Goal: Task Accomplishment & Management: Use online tool/utility

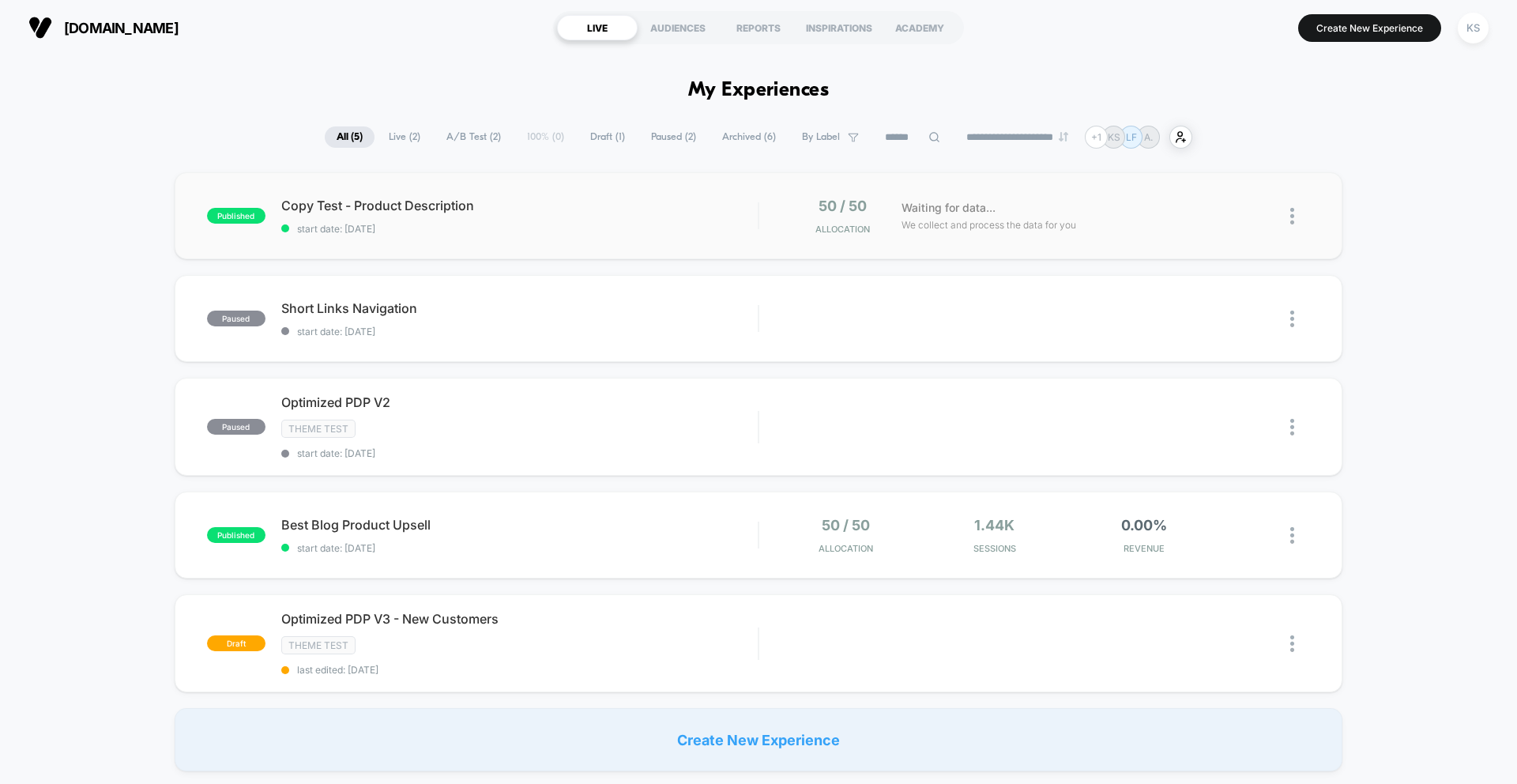
click at [434, 238] on div "published Copy Test - Product Description start date: [DATE] 50 / 50 Allocation…" at bounding box center [758, 216] width 1168 height 87
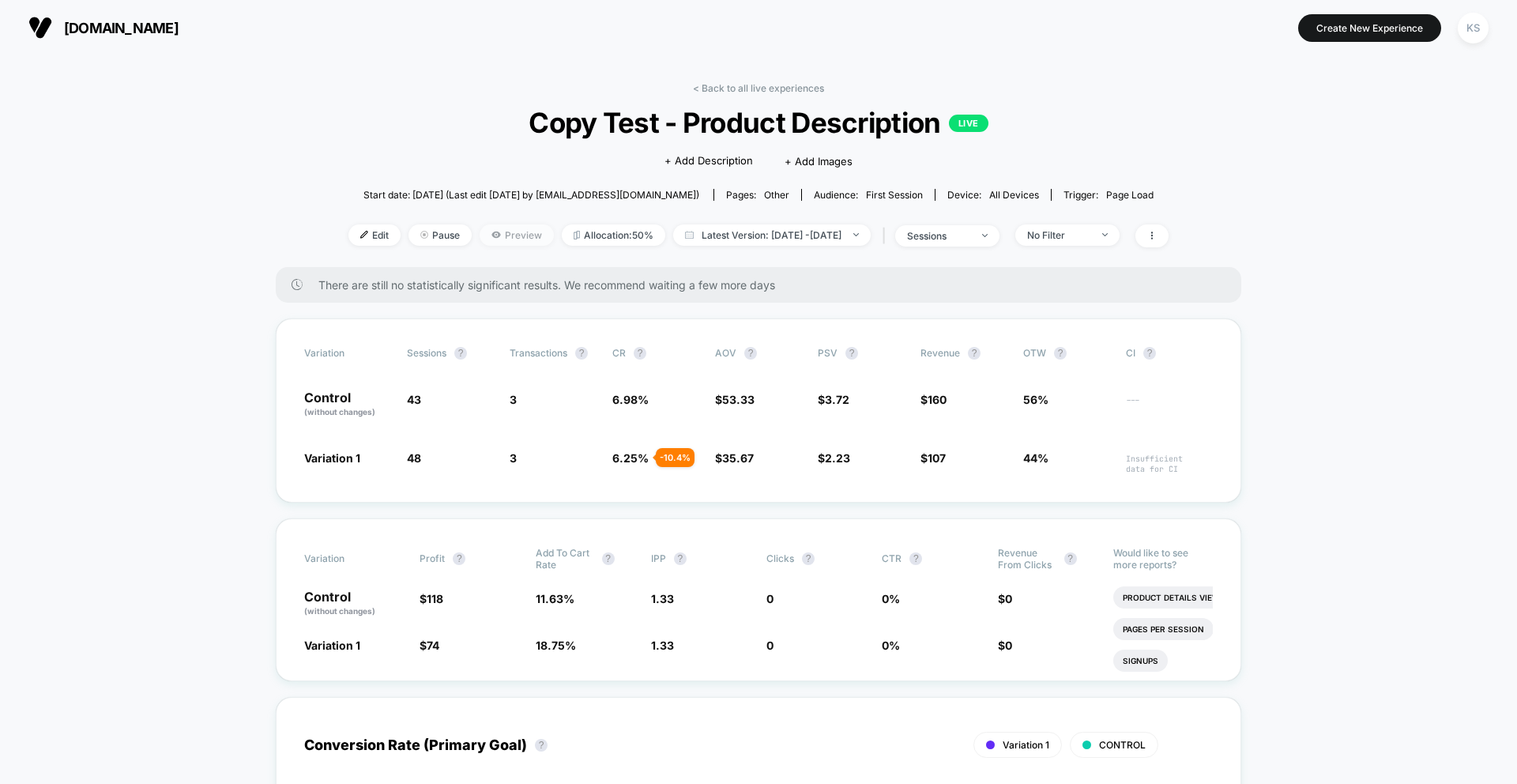
click at [485, 235] on span "Preview" at bounding box center [517, 235] width 74 height 21
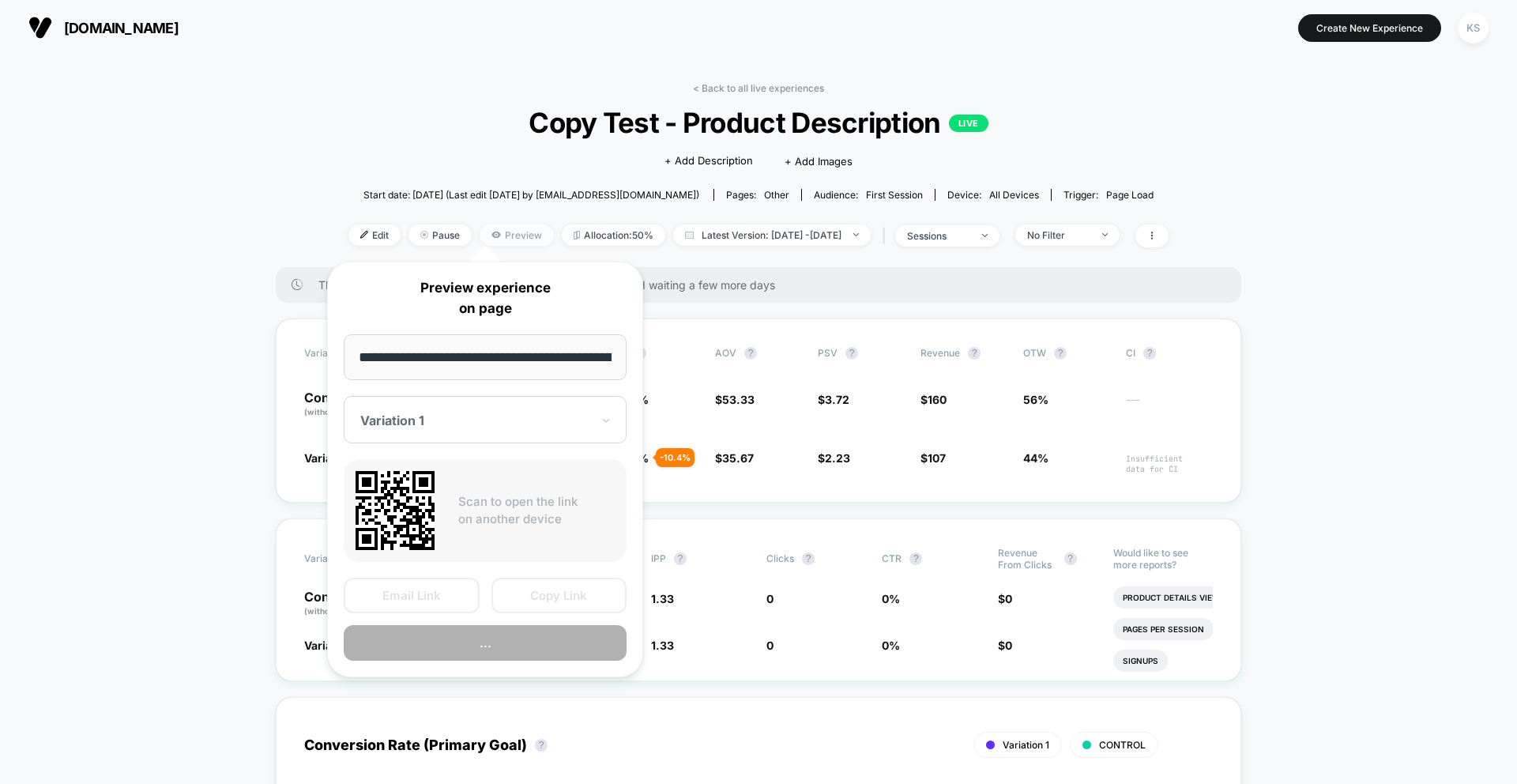
scroll to position [0, 317]
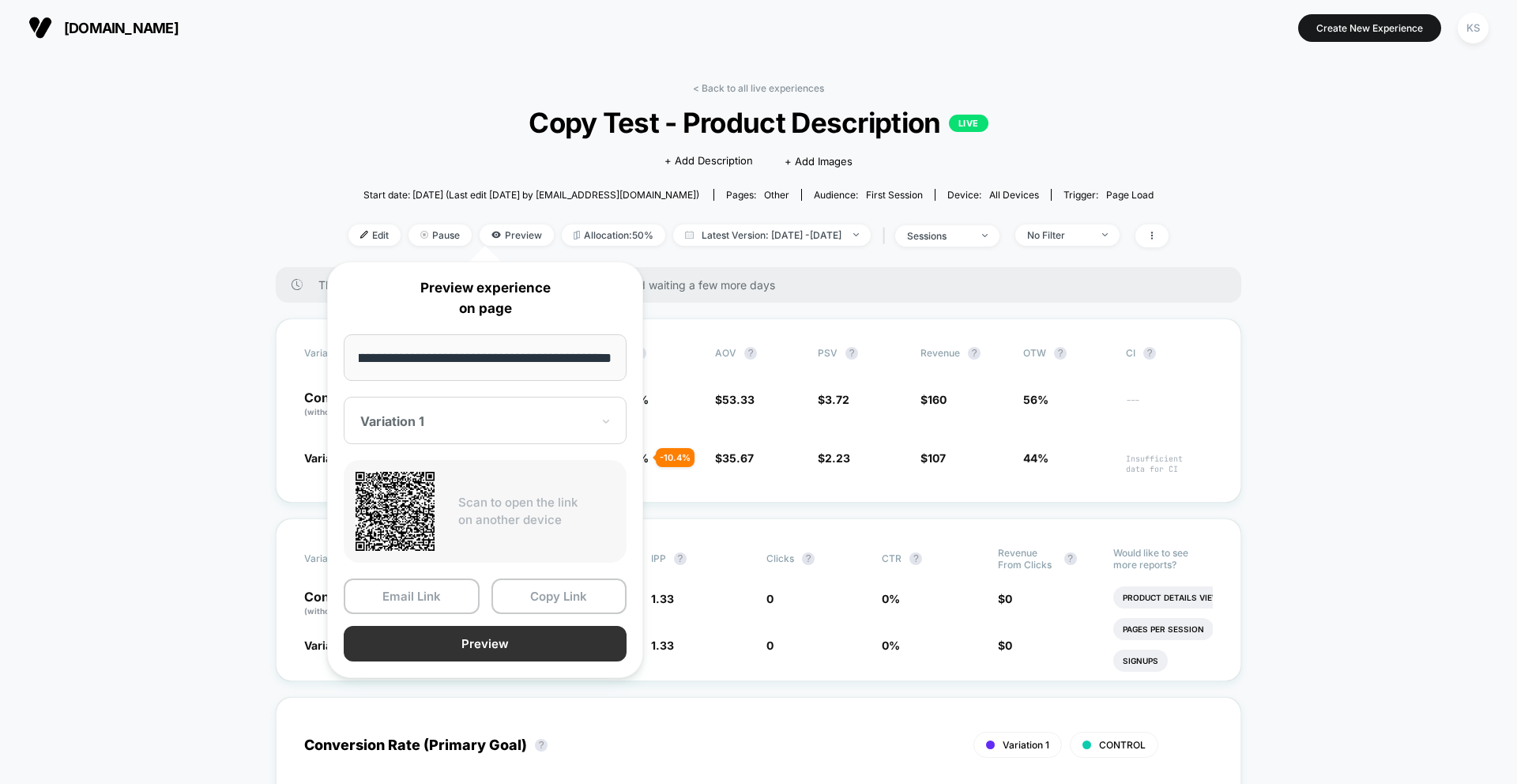
click at [453, 657] on button "Preview" at bounding box center [485, 643] width 283 height 35
